Goal: Task Accomplishment & Management: Manage account settings

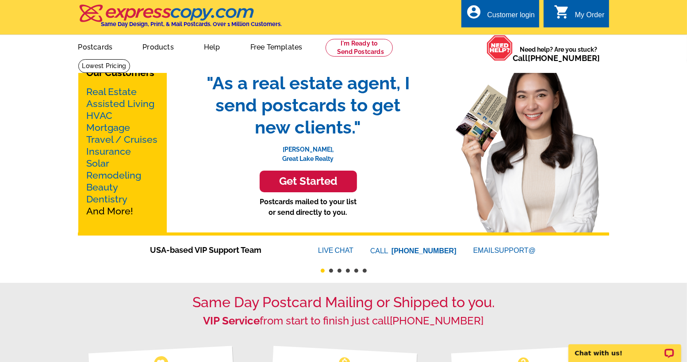
click at [507, 17] on div "Customer login" at bounding box center [511, 17] width 48 height 12
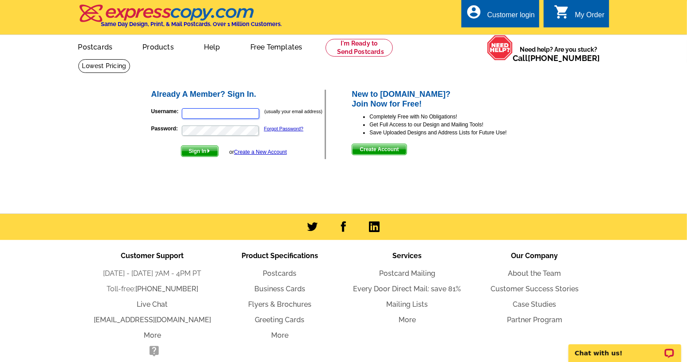
click at [227, 114] on input "Username:" at bounding box center [220, 113] width 77 height 11
